Goal: Check status: Check status

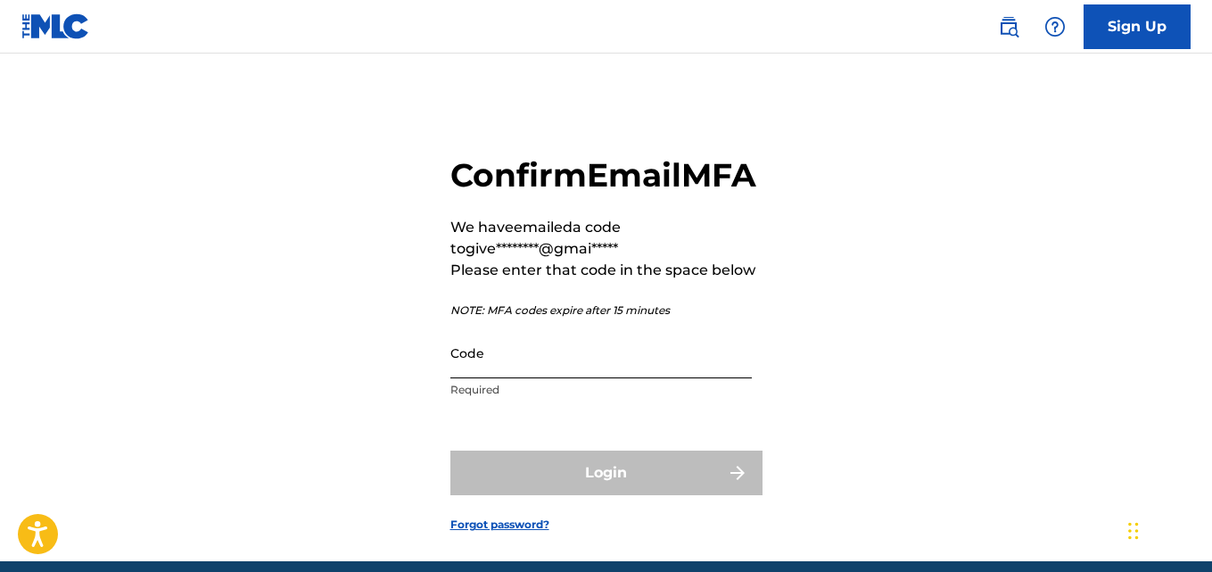
click at [488, 378] on input "Code" at bounding box center [600, 352] width 301 height 51
paste input "983385"
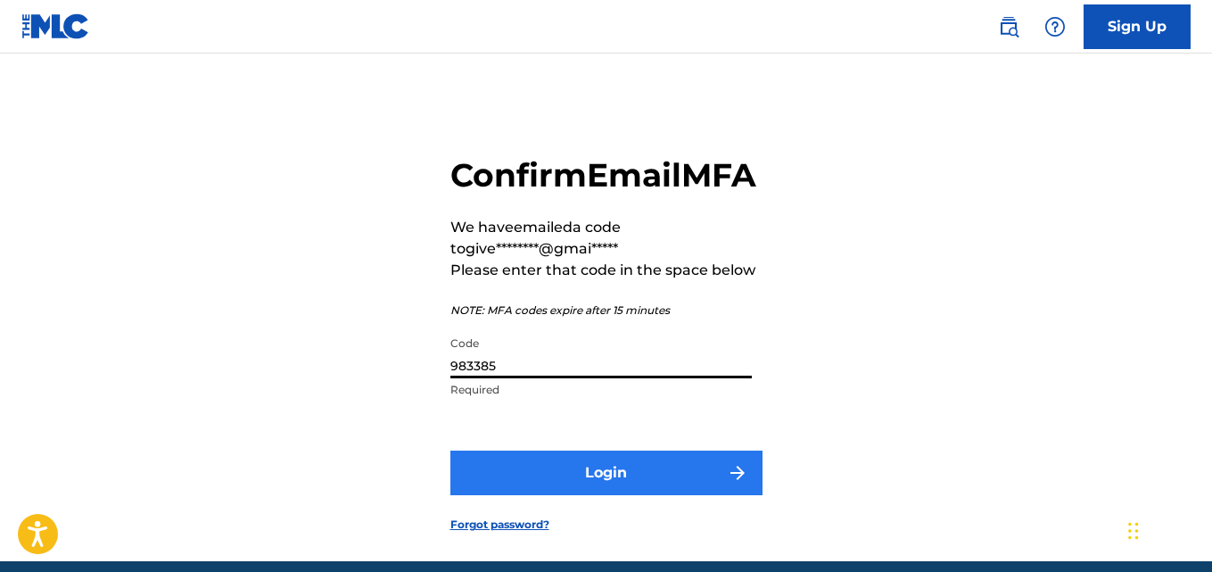
type input "983385"
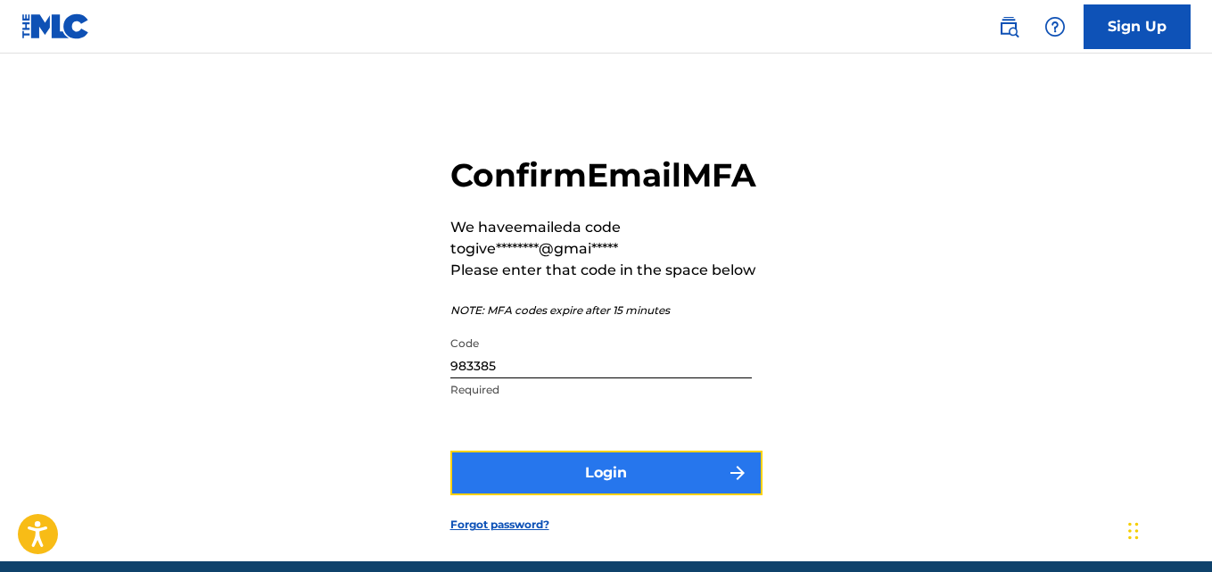
click at [624, 495] on button "Login" at bounding box center [606, 472] width 312 height 45
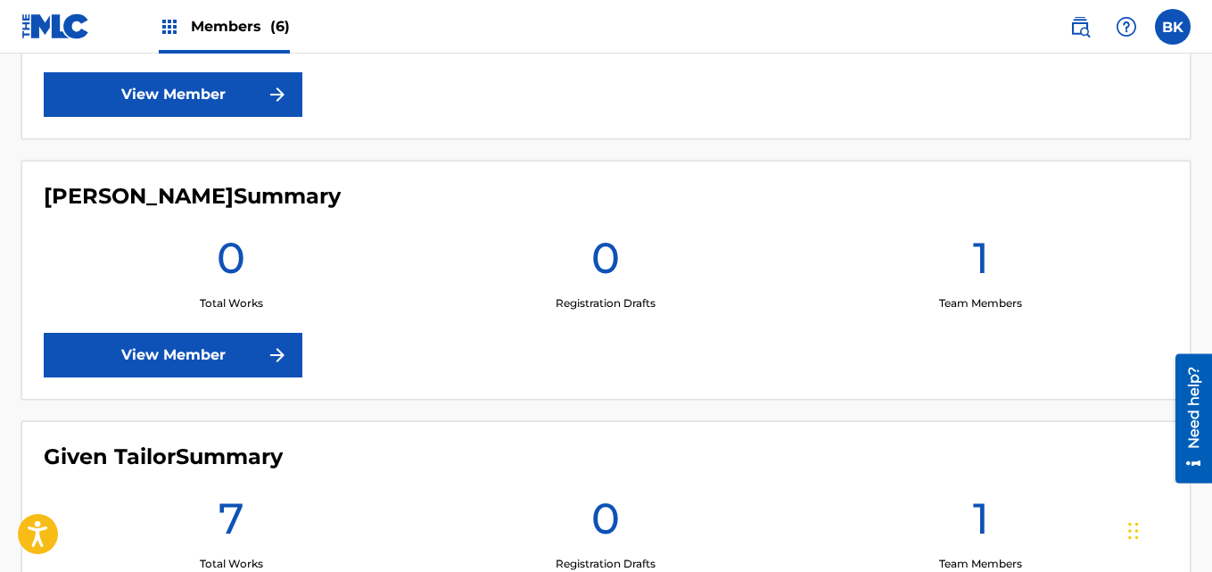
scroll to position [1070, 0]
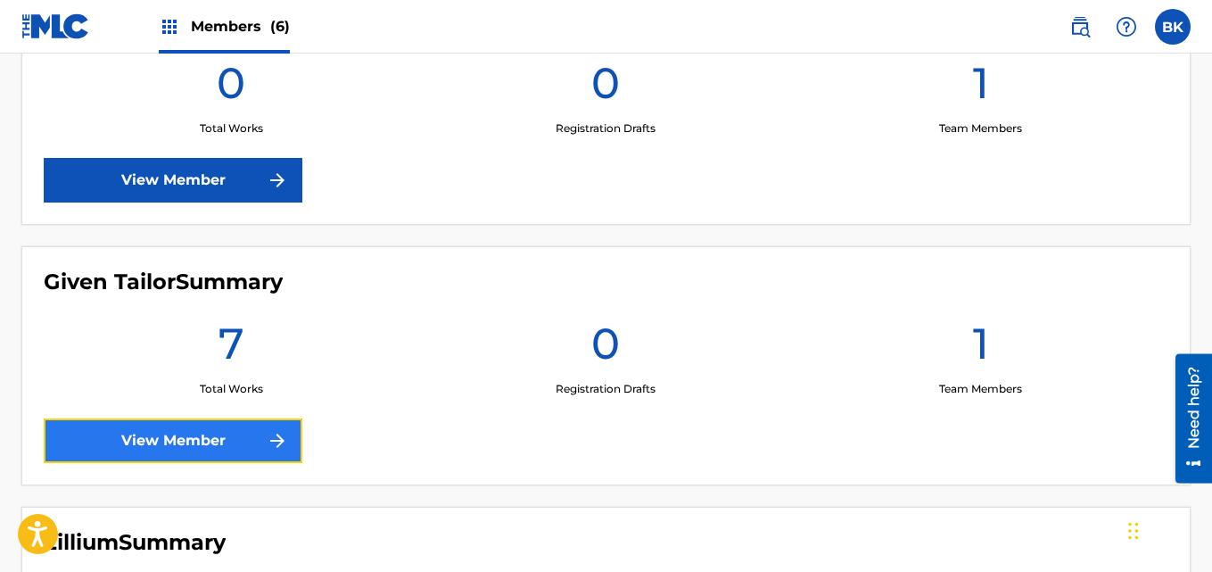
click at [256, 433] on link "View Member" at bounding box center [173, 440] width 259 height 45
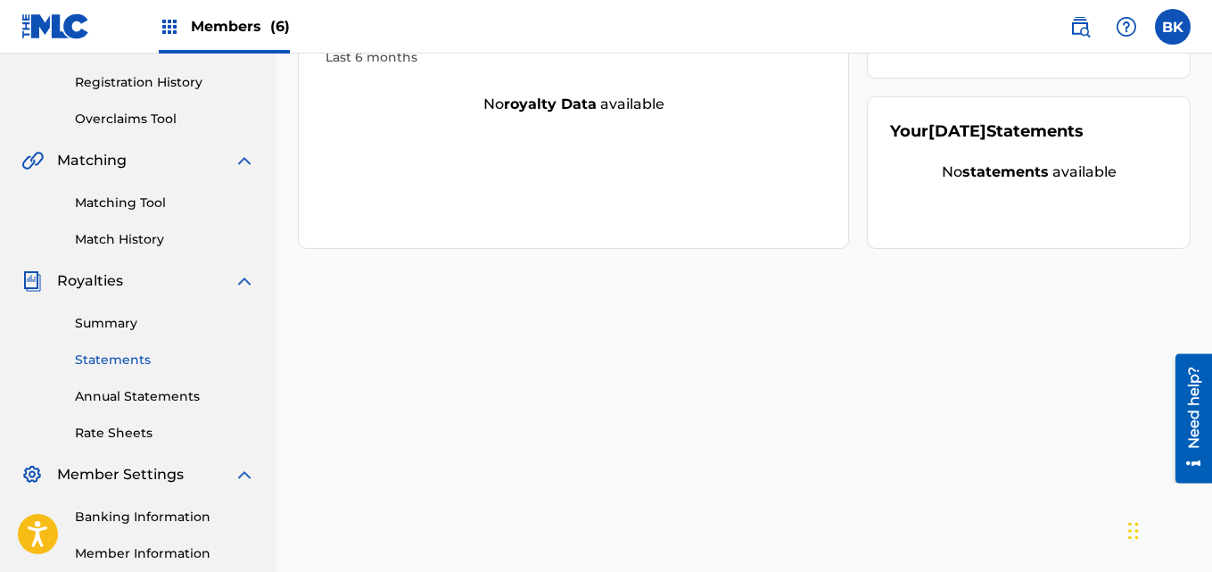
scroll to position [177, 0]
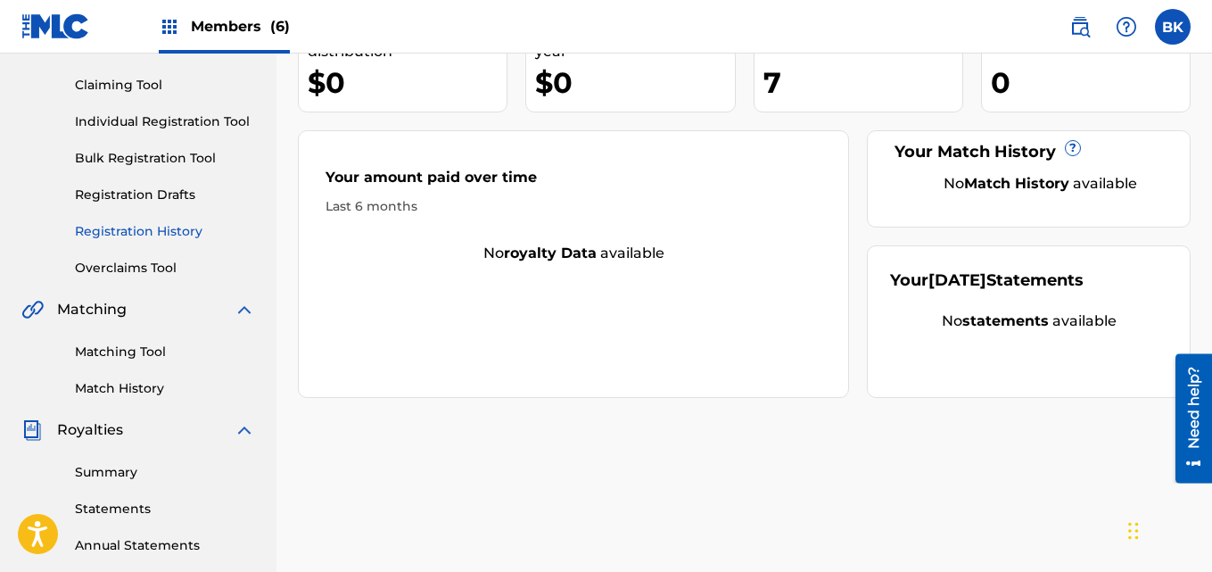
click at [143, 227] on link "Registration History" at bounding box center [165, 231] width 180 height 19
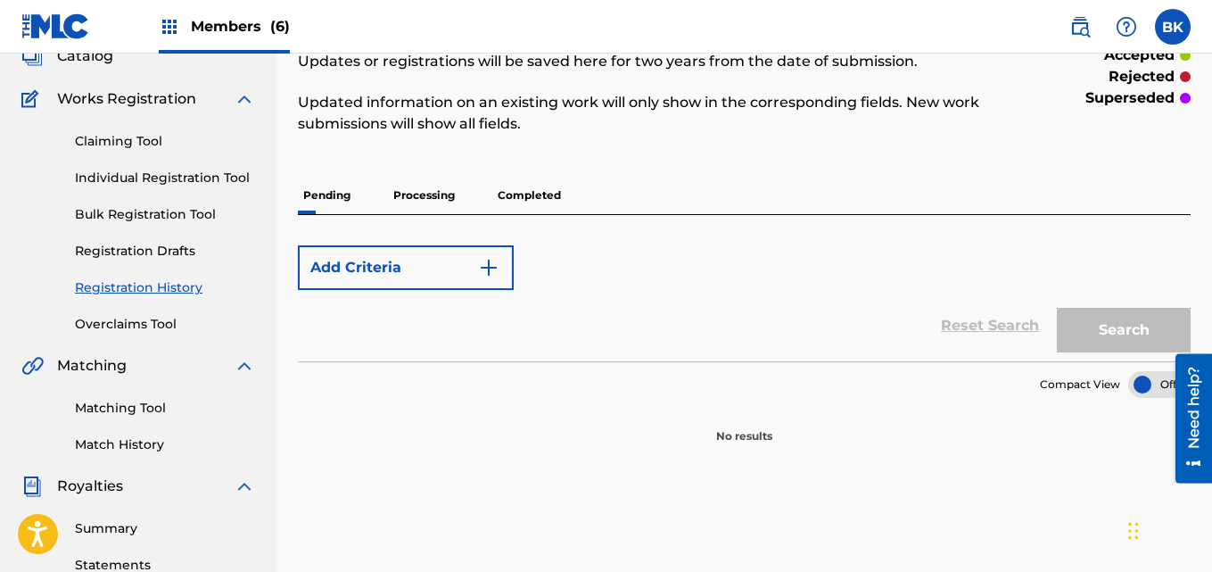
scroll to position [178, 0]
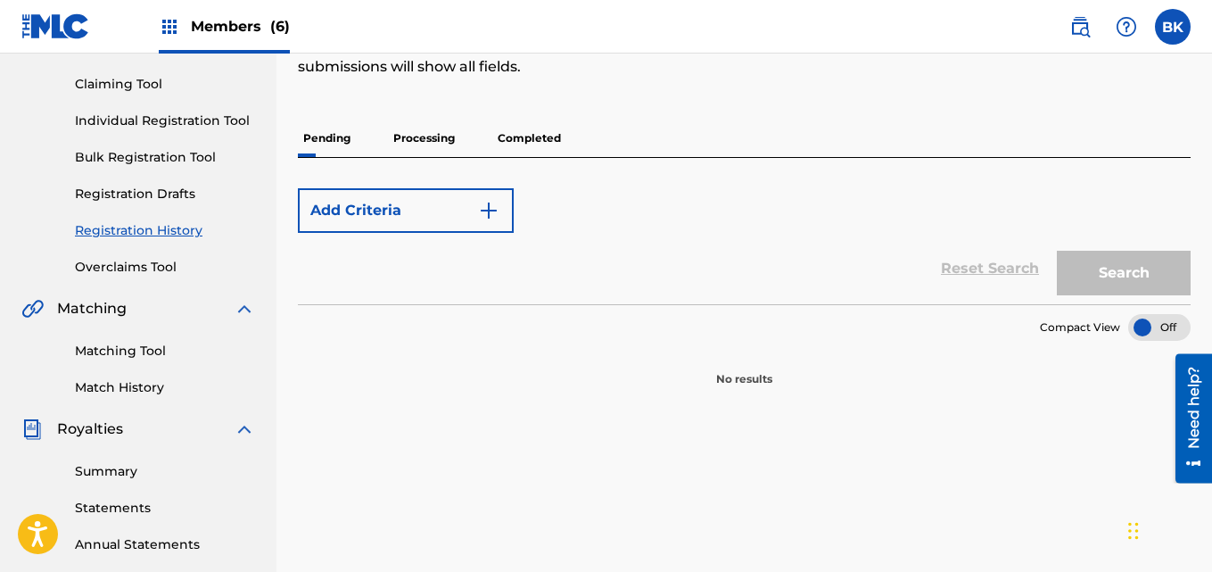
click at [415, 130] on p "Processing" at bounding box center [424, 138] width 72 height 37
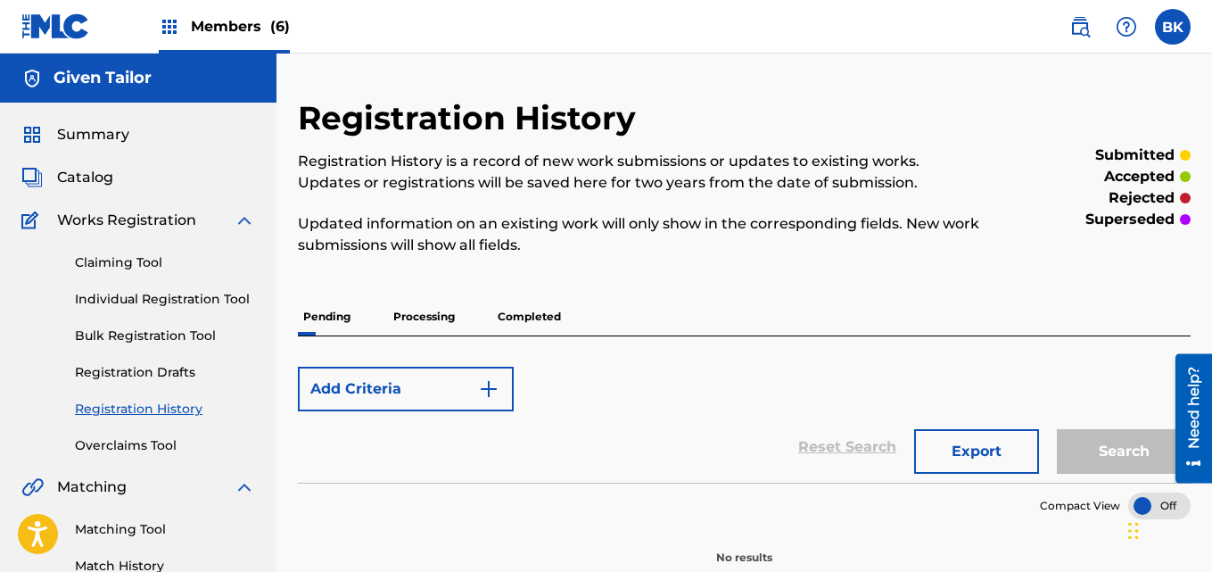
scroll to position [178, 0]
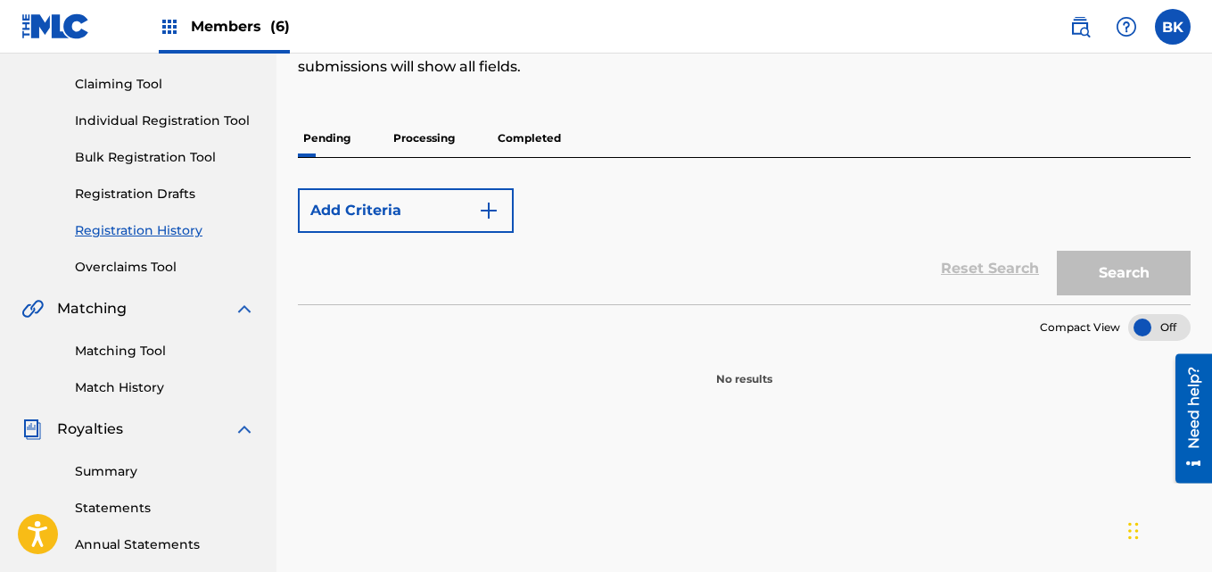
click at [439, 150] on p "Processing" at bounding box center [424, 138] width 72 height 37
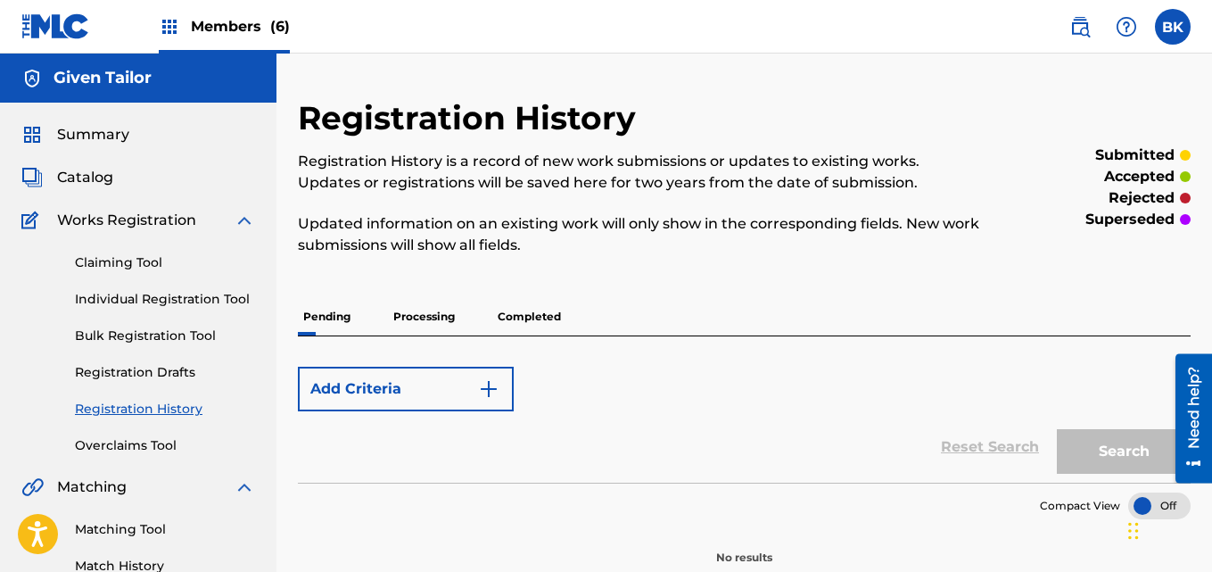
click at [510, 318] on p "Completed" at bounding box center [529, 316] width 74 height 37
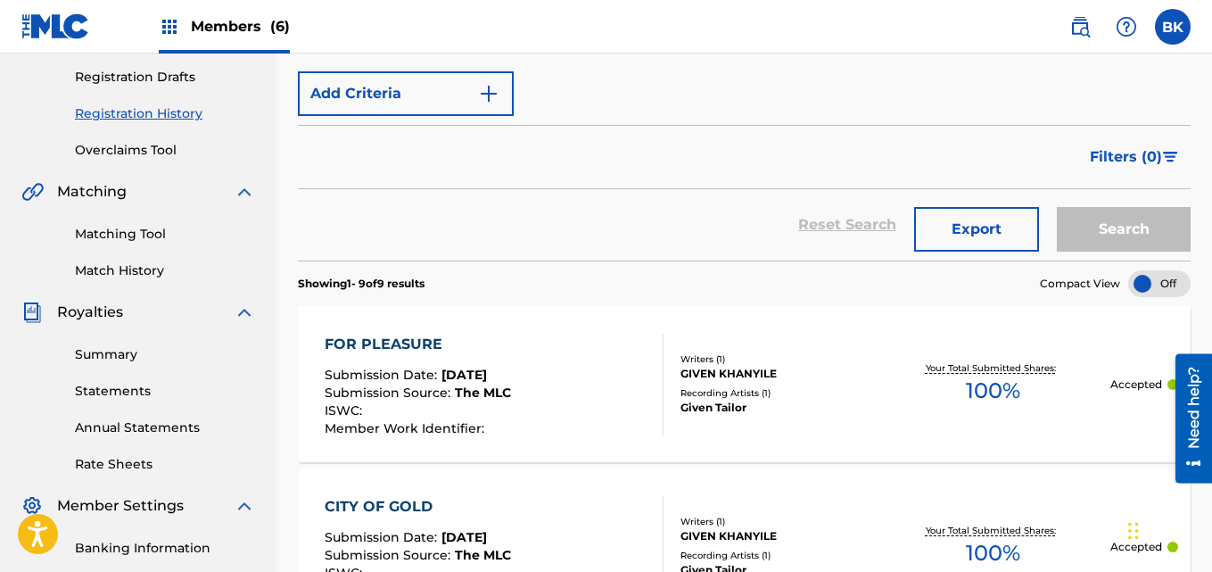
scroll to position [357, 0]
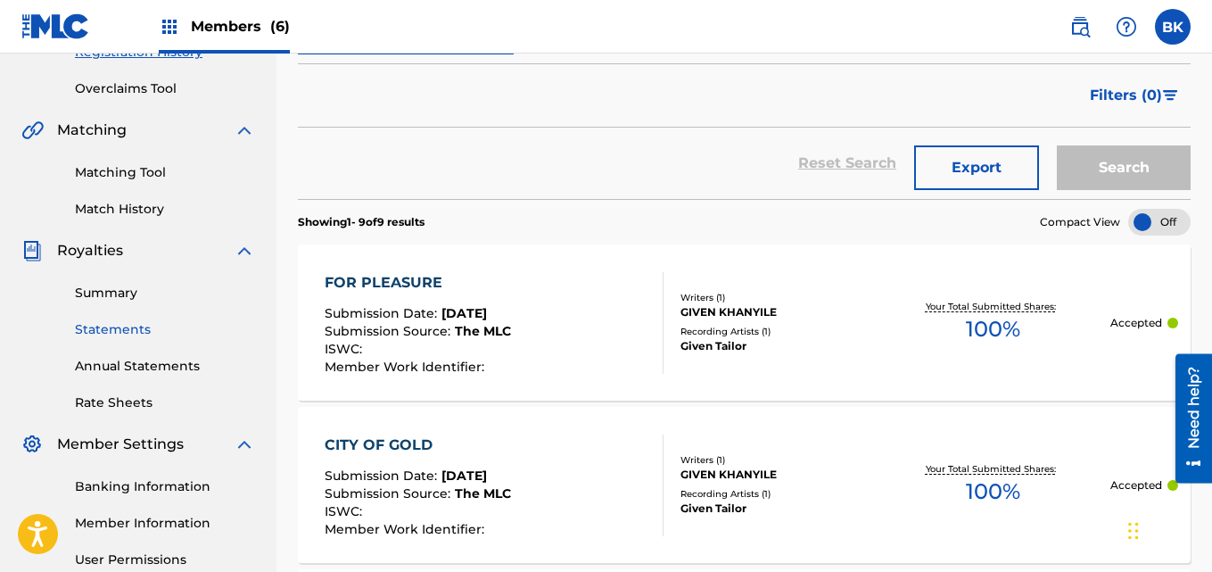
click at [136, 334] on link "Statements" at bounding box center [165, 329] width 180 height 19
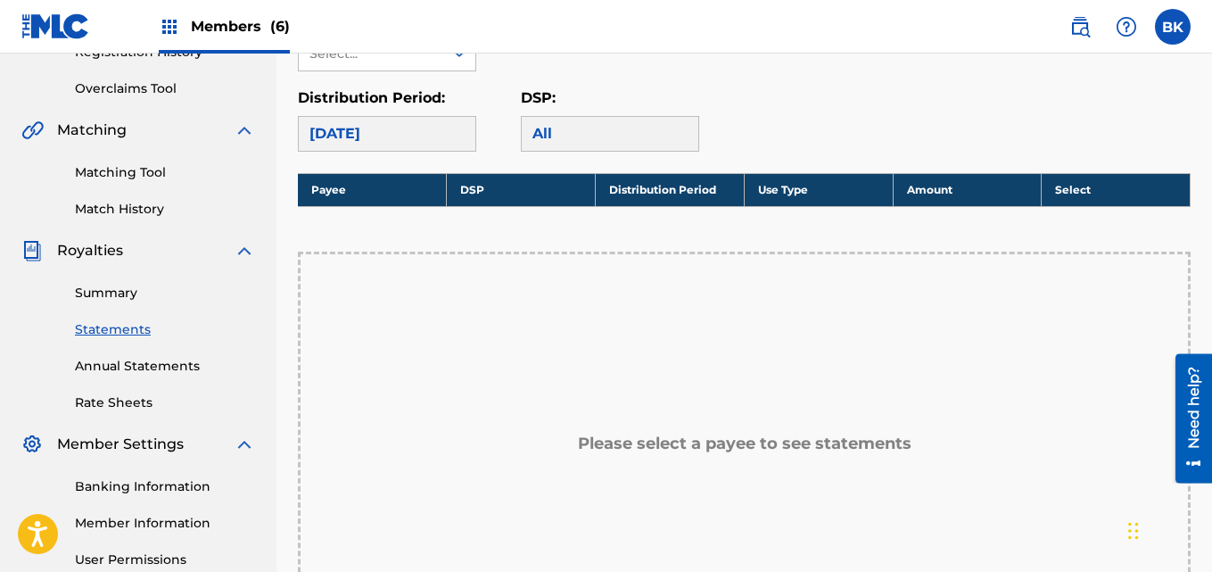
scroll to position [535, 0]
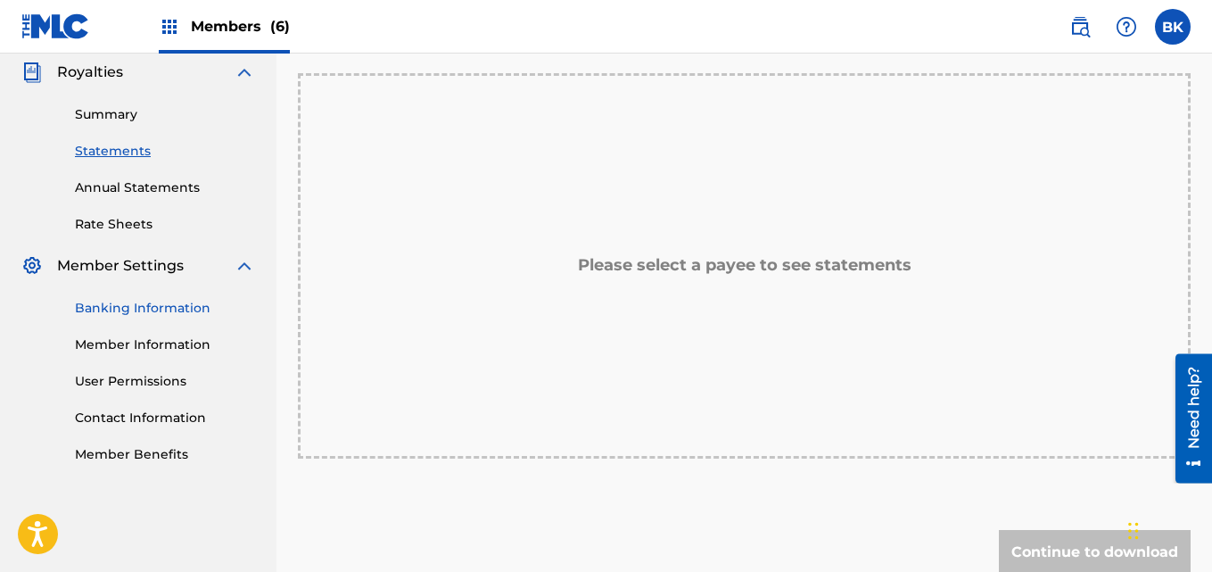
click at [159, 310] on link "Banking Information" at bounding box center [165, 308] width 180 height 19
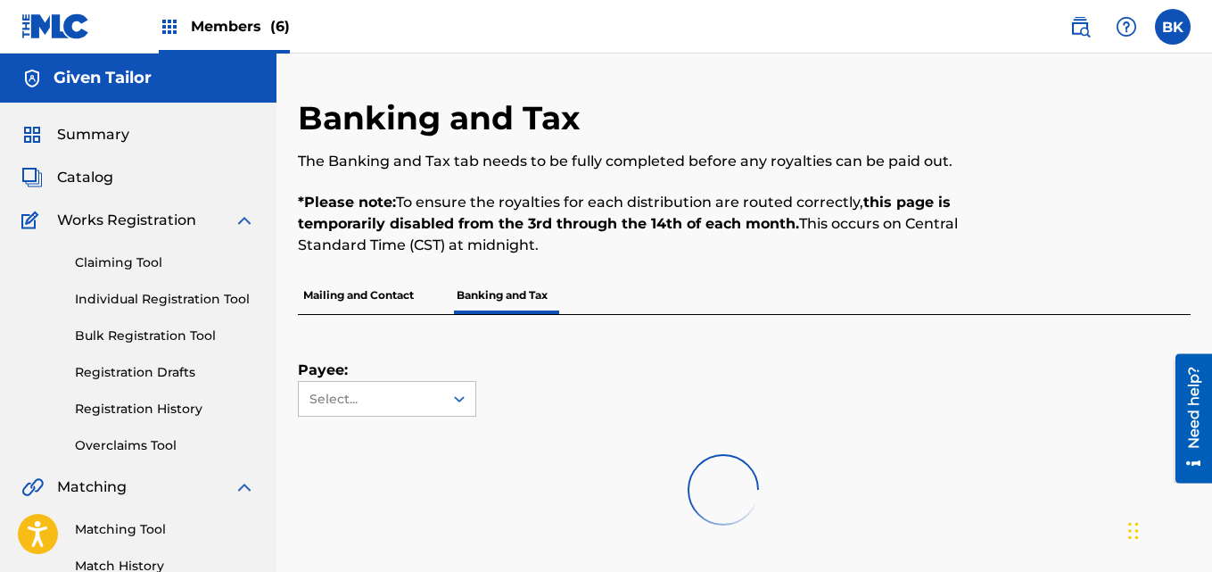
scroll to position [178, 0]
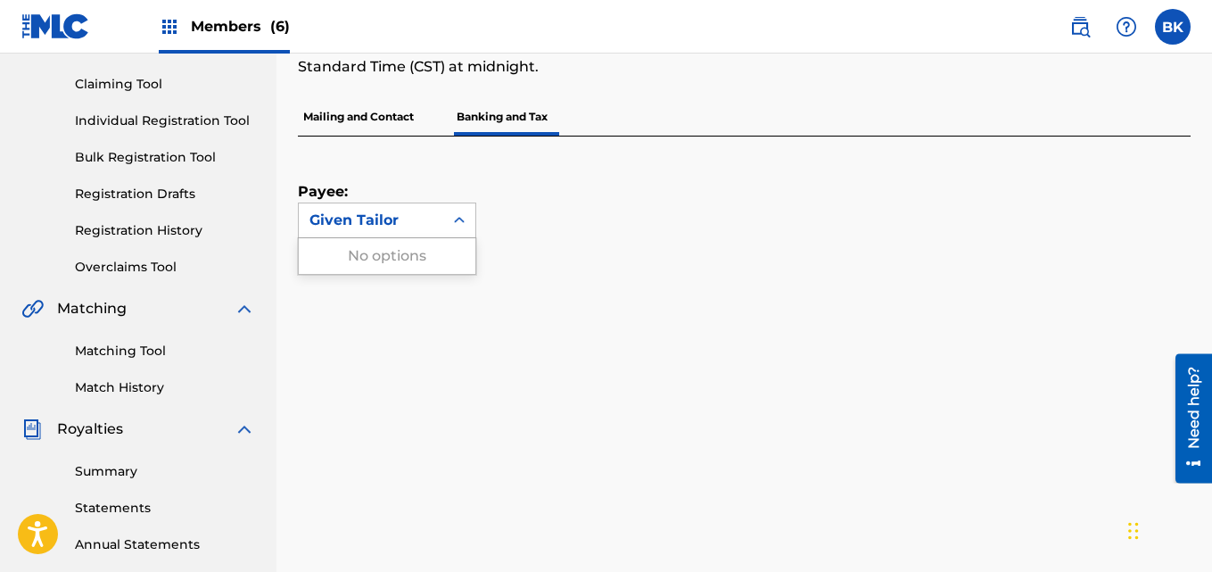
click at [425, 211] on div "Given Tailor" at bounding box center [370, 220] width 123 height 21
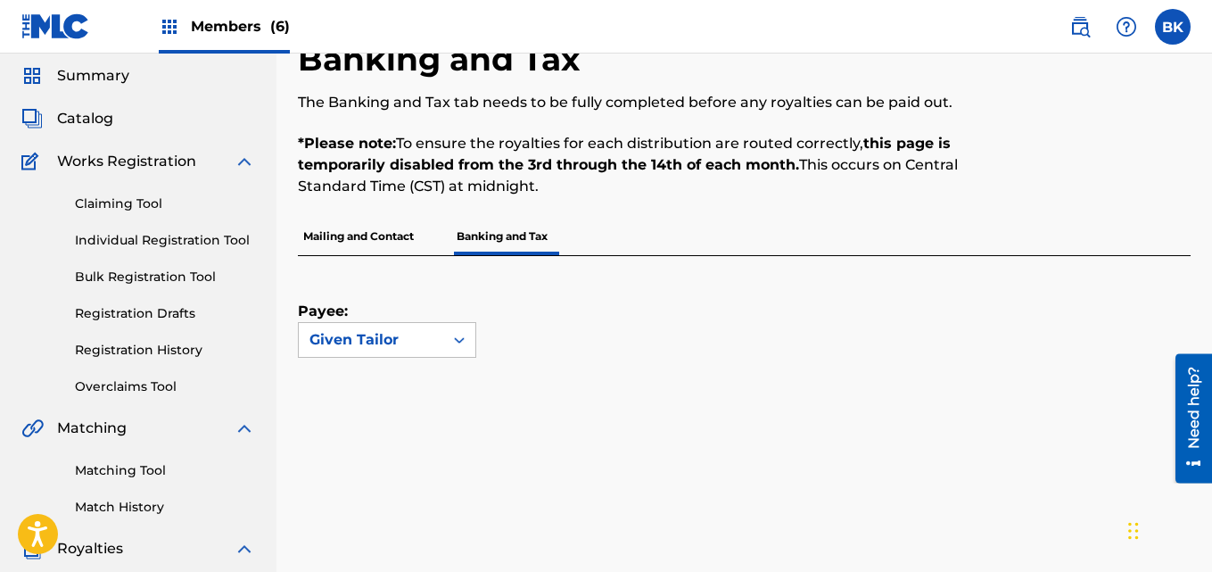
scroll to position [0, 0]
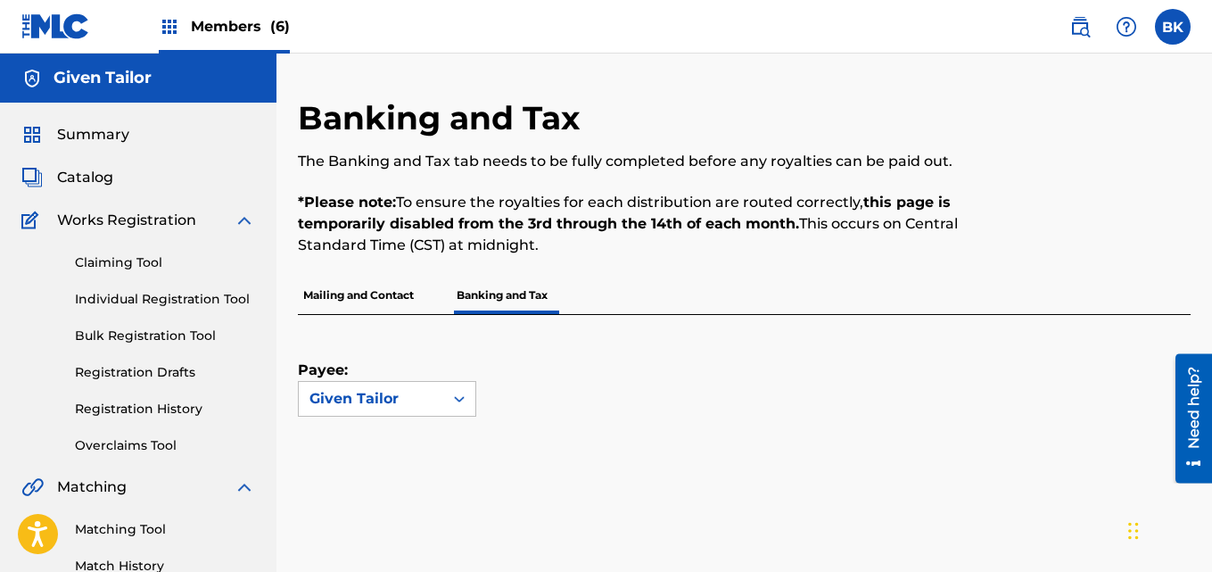
click at [380, 300] on p "Mailing and Contact" at bounding box center [358, 294] width 121 height 37
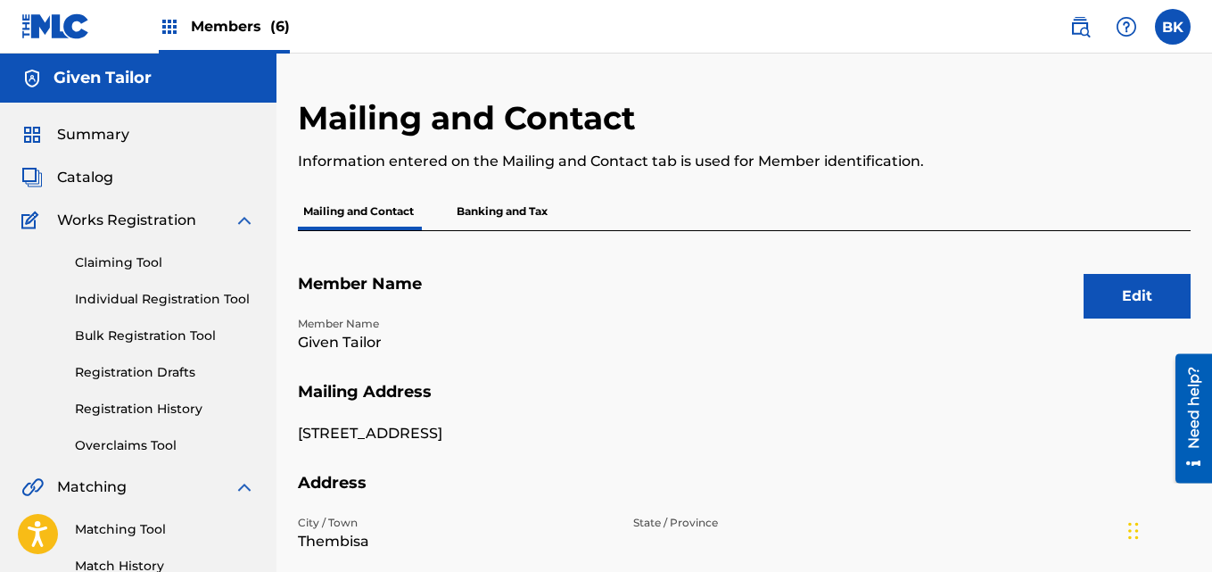
click at [473, 220] on p "Banking and Tax" at bounding box center [502, 211] width 102 height 37
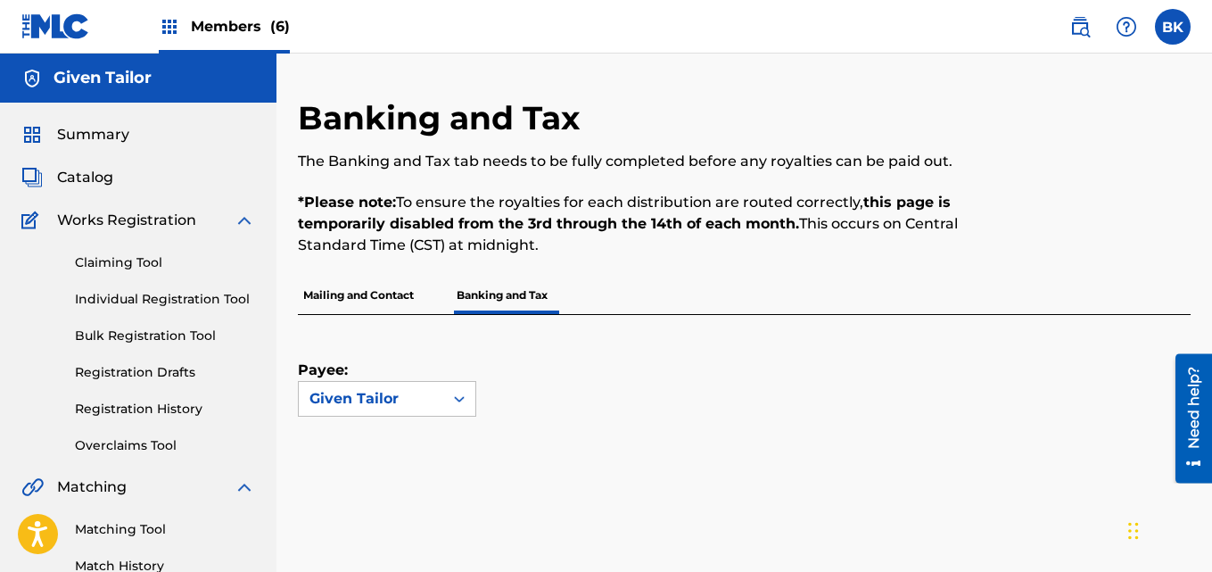
click at [392, 289] on p "Mailing and Contact" at bounding box center [358, 294] width 121 height 37
